Goal: Task Accomplishment & Management: Use online tool/utility

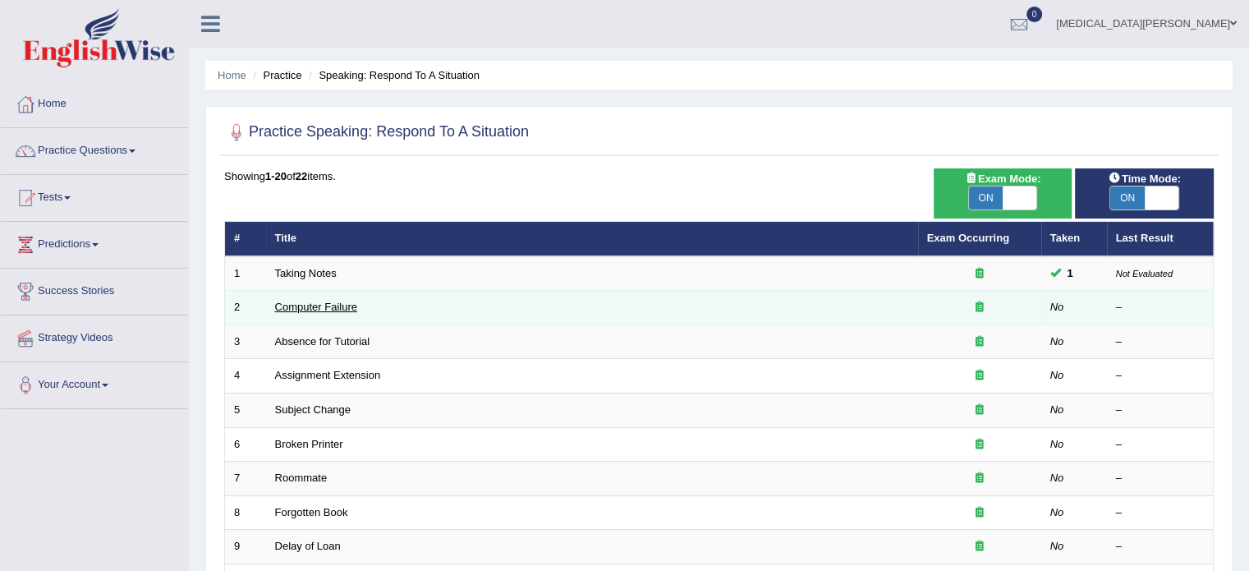
click at [325, 308] on link "Computer Failure" at bounding box center [316, 307] width 82 height 12
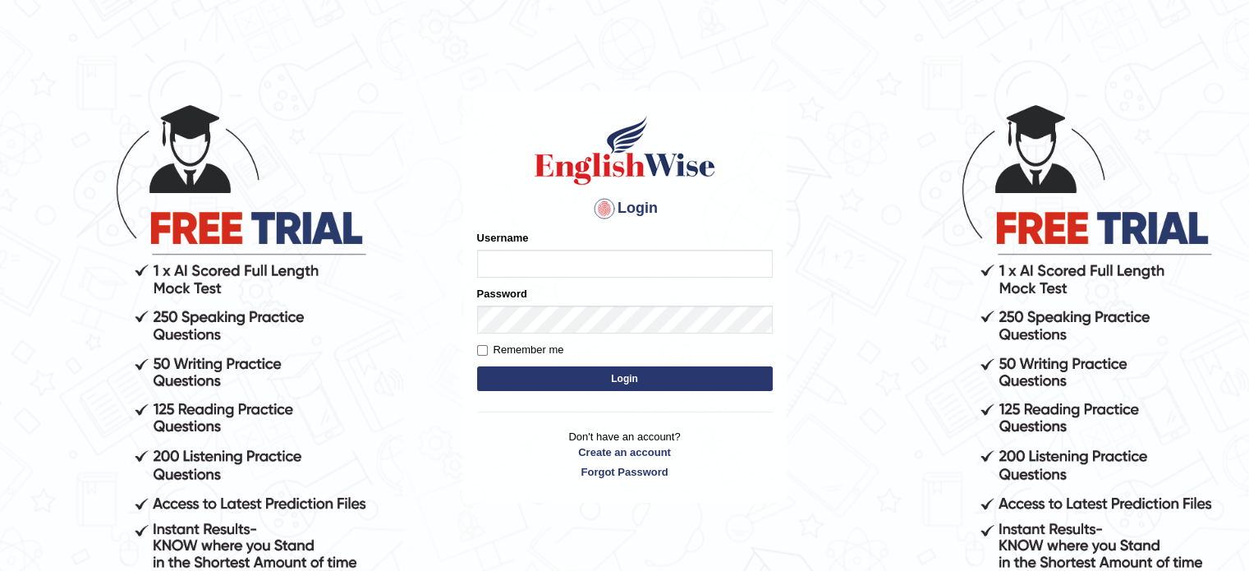
type input "Nkb06"
click at [522, 378] on button "Login" at bounding box center [625, 378] width 296 height 25
